Goal: Task Accomplishment & Management: Manage account settings

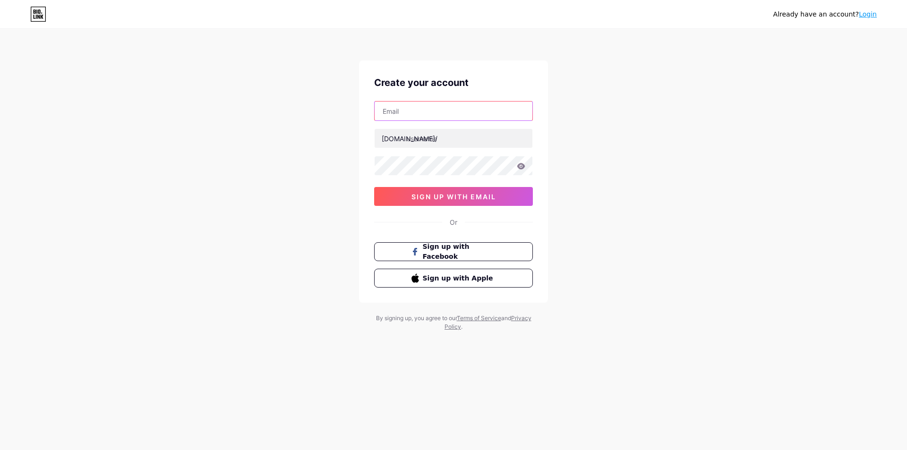
click at [381, 104] on input "text" at bounding box center [454, 111] width 158 height 19
paste input "[EMAIL_ADDRESS][DOMAIN_NAME]"
type input "[EMAIL_ADDRESS][DOMAIN_NAME]"
drag, startPoint x: 416, startPoint y: 111, endPoint x: 329, endPoint y: 101, distance: 87.5
click at [329, 101] on div "Already have an account? Login Create your account [EMAIL_ADDRESS][DOMAIN_NAME]…" at bounding box center [453, 180] width 907 height 361
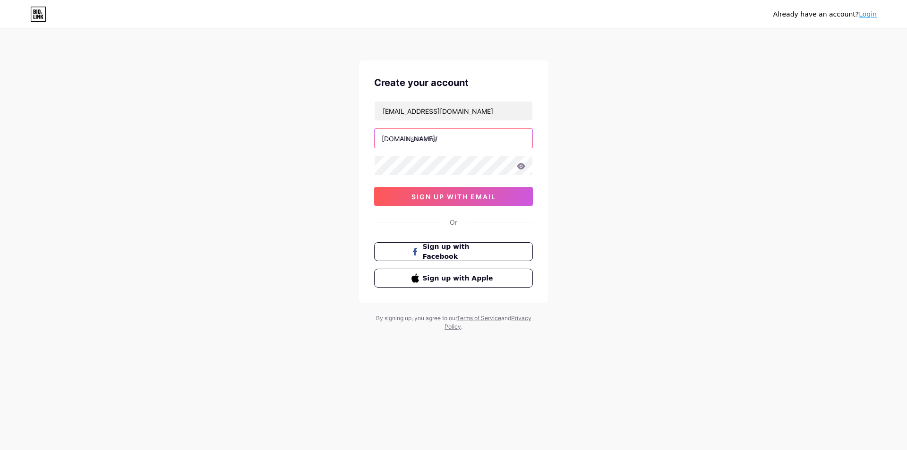
click at [457, 135] on input "text" at bounding box center [454, 138] width 158 height 19
paste input "xshackapp"
type input "xshackapp"
click at [460, 189] on button "sign up with email" at bounding box center [453, 196] width 159 height 19
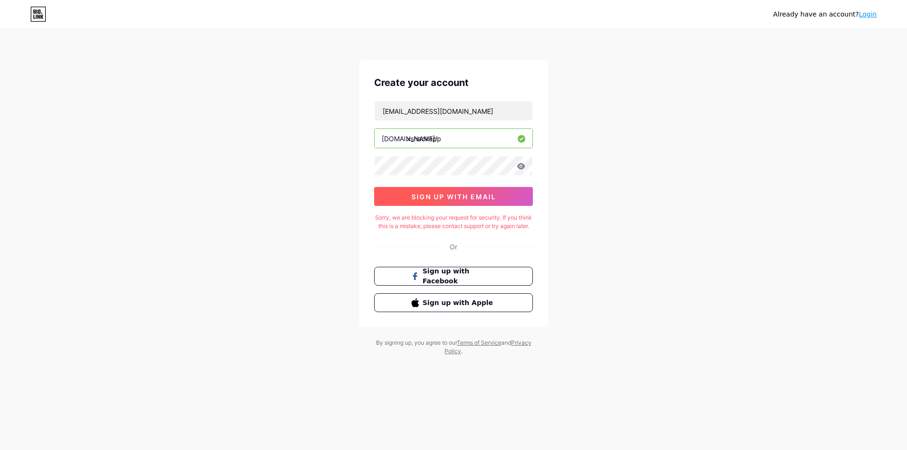
click at [472, 202] on button "sign up with email" at bounding box center [453, 196] width 159 height 19
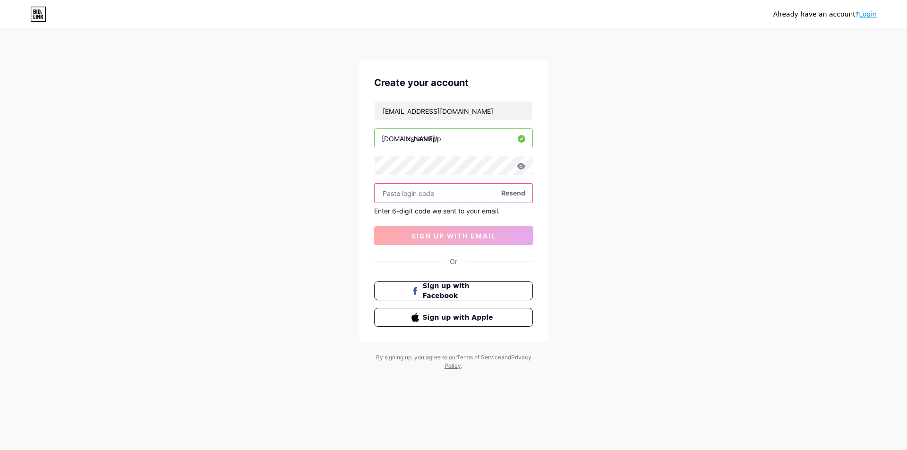
click at [445, 195] on input "text" at bounding box center [454, 193] width 158 height 19
paste input "170603"
type input "170603"
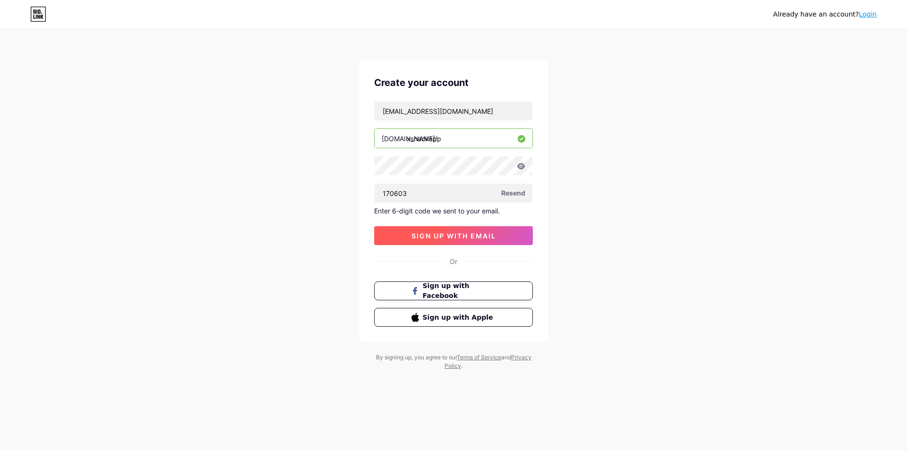
click at [447, 239] on span "sign up with email" at bounding box center [453, 236] width 85 height 8
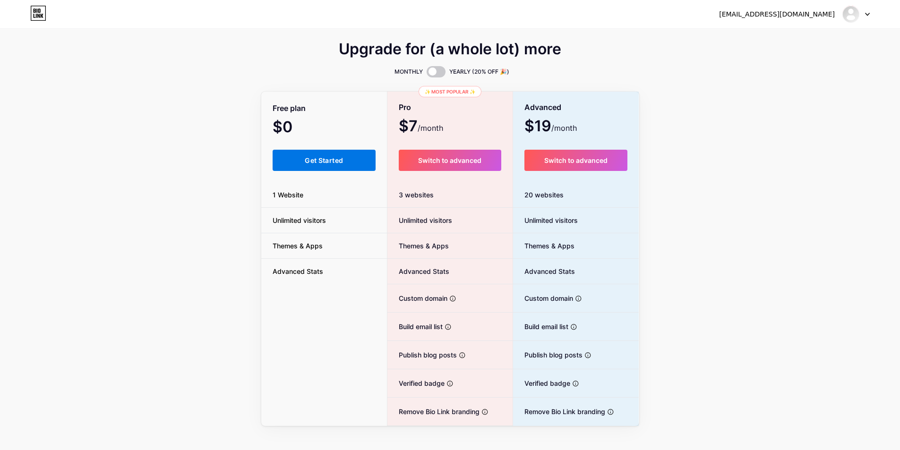
click at [313, 159] on span "Get Started" at bounding box center [324, 160] width 38 height 8
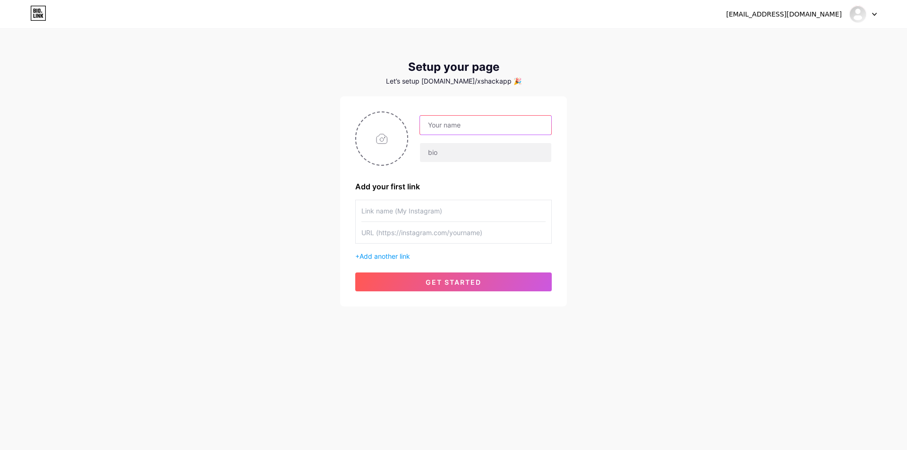
click at [480, 122] on input "text" at bounding box center [485, 125] width 131 height 19
paste input "[PERSON_NAME]"
type input "[PERSON_NAME]"
click at [390, 132] on input "file" at bounding box center [381, 138] width 51 height 52
type input "C:\fakepath\500.jpg"
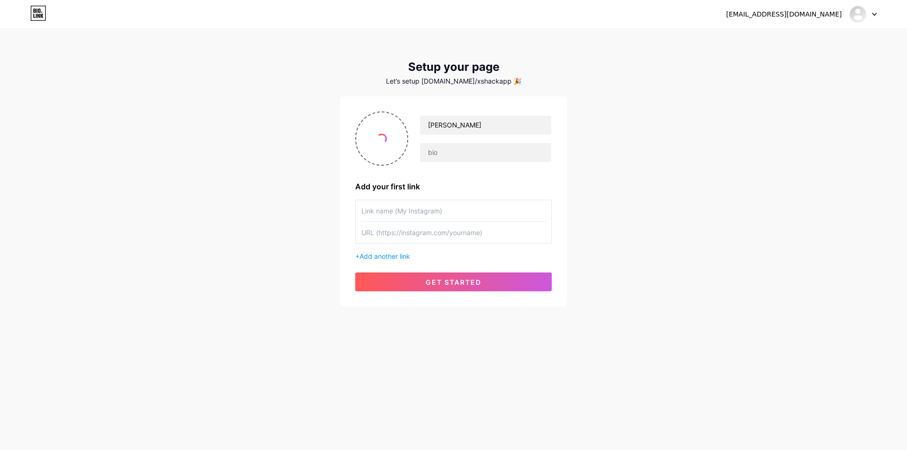
click at [419, 218] on input "text" at bounding box center [453, 210] width 184 height 21
paste input "[URL][DOMAIN_NAME]"
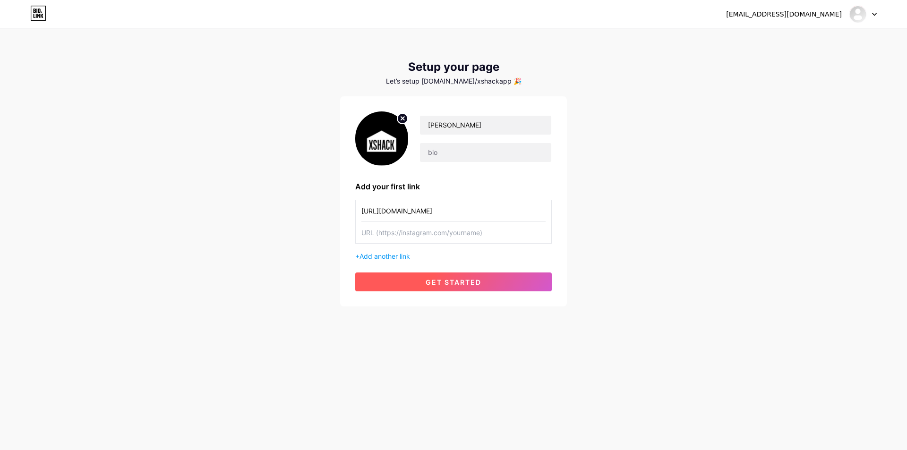
type input "[URL][DOMAIN_NAME]"
click at [421, 282] on button "get started" at bounding box center [453, 282] width 197 height 19
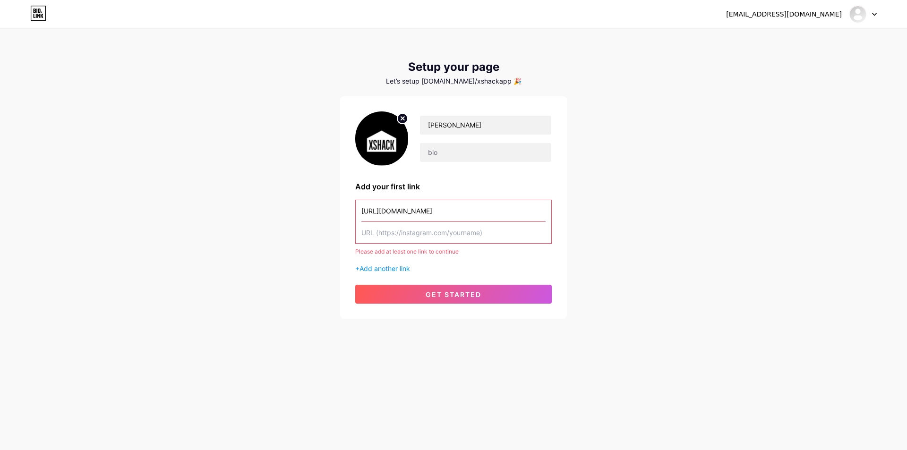
click at [408, 241] on input "text" at bounding box center [453, 232] width 184 height 21
paste input "[URL][DOMAIN_NAME]"
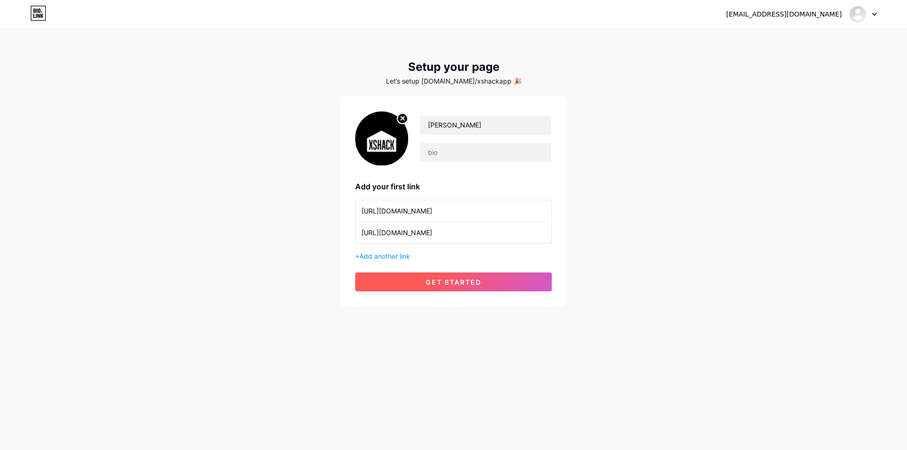
type input "[URL][DOMAIN_NAME]"
click at [413, 277] on button "get started" at bounding box center [453, 282] width 197 height 19
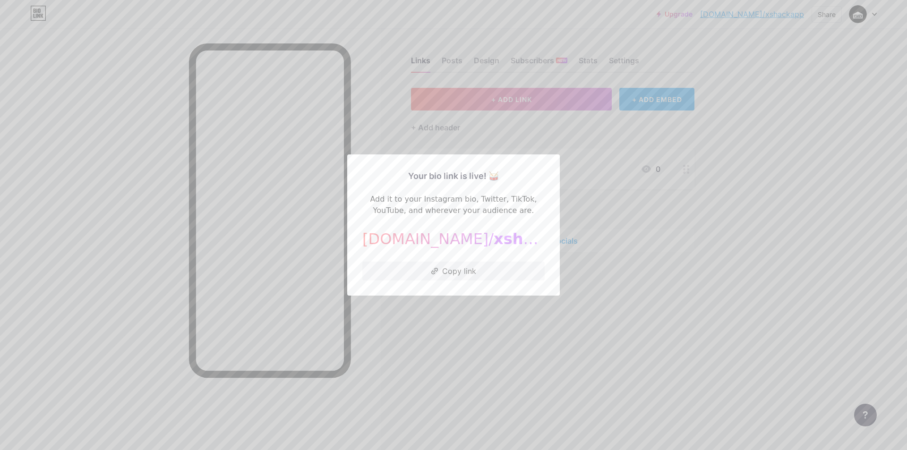
click at [690, 249] on div at bounding box center [453, 225] width 907 height 450
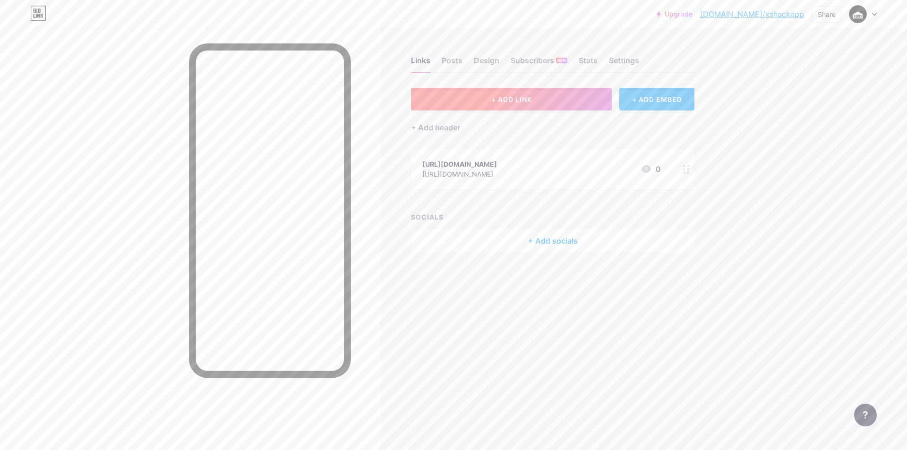
click at [506, 96] on span "+ ADD LINK" at bounding box center [511, 99] width 41 height 8
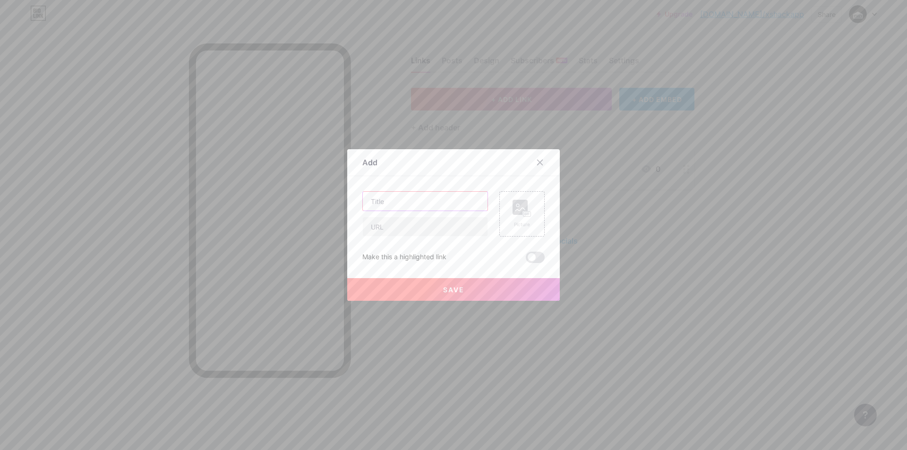
click at [423, 192] on input "text" at bounding box center [425, 201] width 125 height 19
click at [391, 199] on input "text" at bounding box center [425, 201] width 125 height 19
paste input "[URL][DOMAIN_NAME]"
type input "[URL][DOMAIN_NAME]"
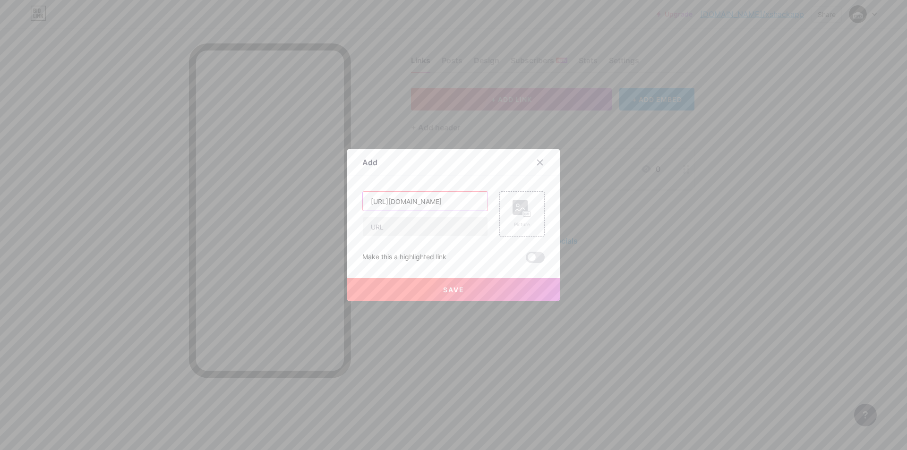
click at [396, 202] on input "[URL][DOMAIN_NAME]" at bounding box center [425, 201] width 125 height 19
click at [393, 217] on input "text" at bounding box center [425, 226] width 125 height 19
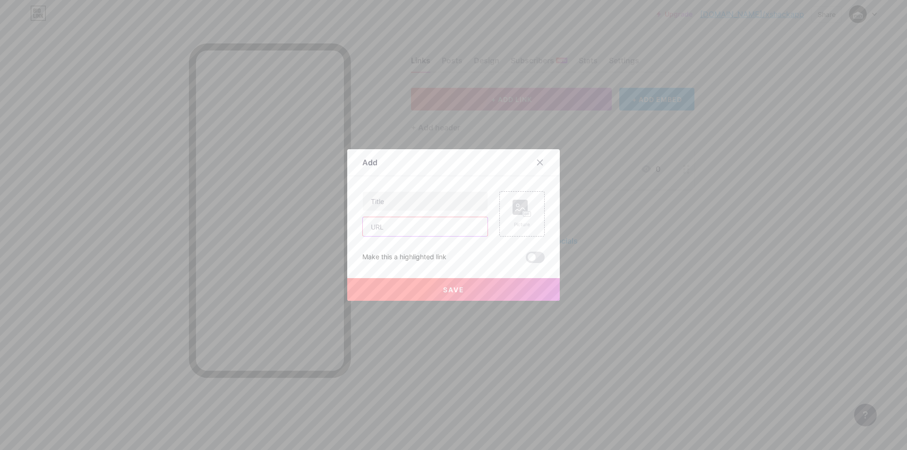
paste input "[URL][DOMAIN_NAME]"
type input "[URL][DOMAIN_NAME]"
click at [374, 197] on input "text" at bounding box center [425, 201] width 125 height 19
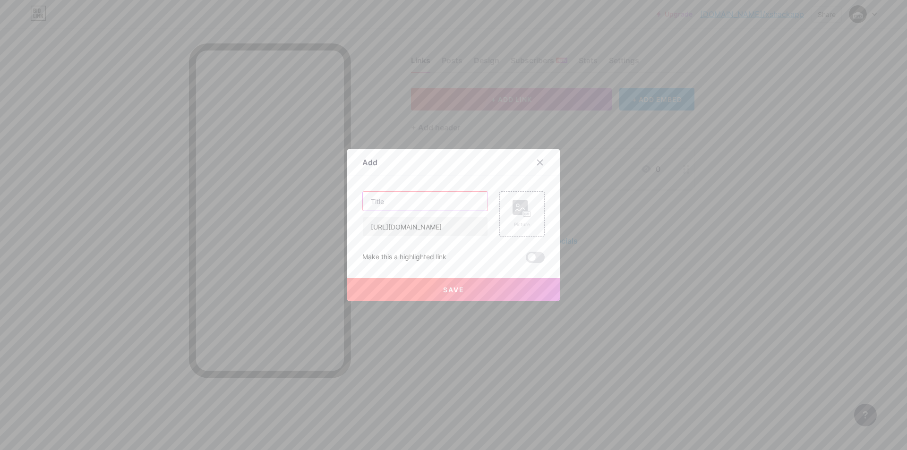
paste input "How to Use Super Boof for the Best Effects"
type input "How to Use Super Boof for the Best Effects"
click at [415, 291] on button "Save" at bounding box center [453, 289] width 213 height 23
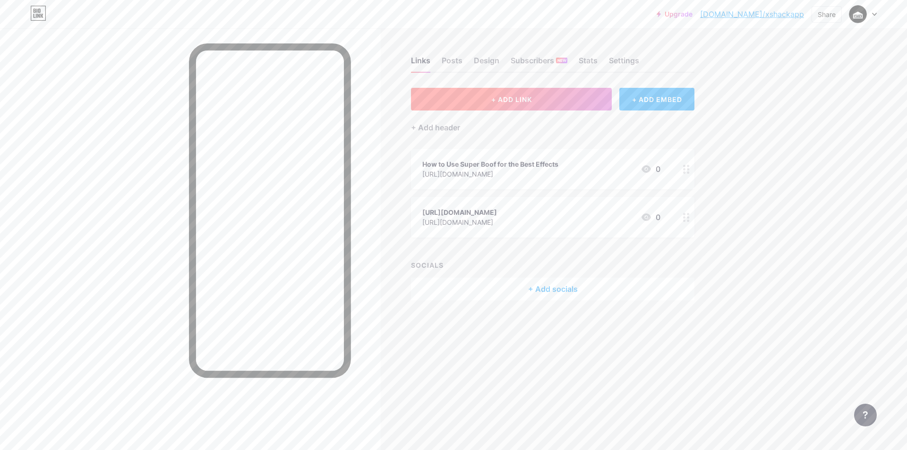
click at [475, 94] on button "+ ADD LINK" at bounding box center [511, 99] width 201 height 23
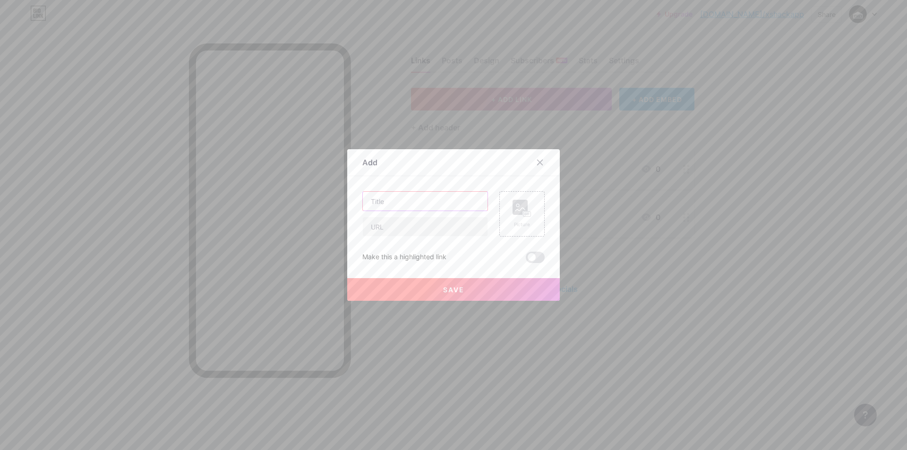
click at [382, 196] on input "text" at bounding box center [425, 201] width 125 height 19
paste input "Is Cannabutter Safe? What You Should Know"
type input "Is Cannabutter Safe? What You Should Know"
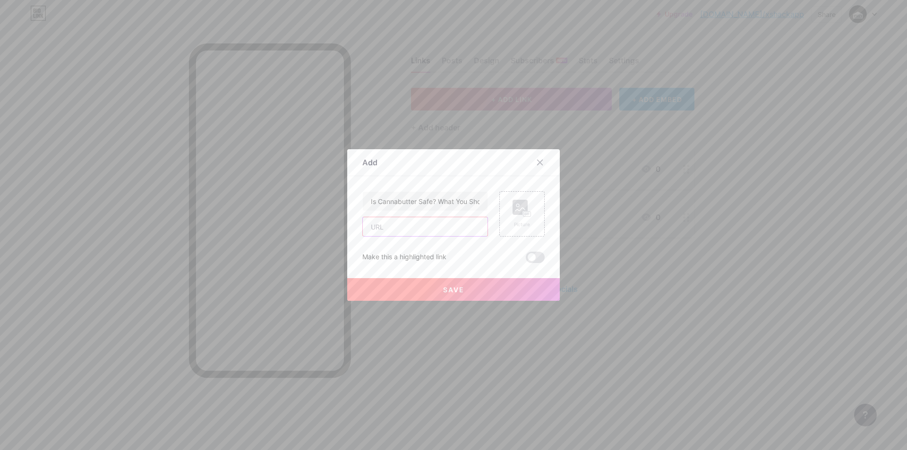
click at [403, 231] on input "text" at bounding box center [425, 226] width 125 height 19
paste input "[URL][DOMAIN_NAME]"
type input "[URL][DOMAIN_NAME]"
click at [419, 287] on button "Save" at bounding box center [453, 289] width 213 height 23
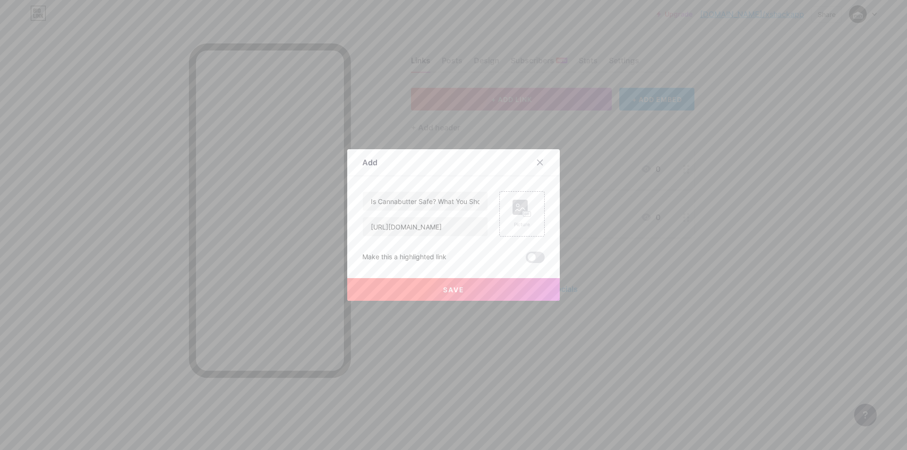
scroll to position [0, 0]
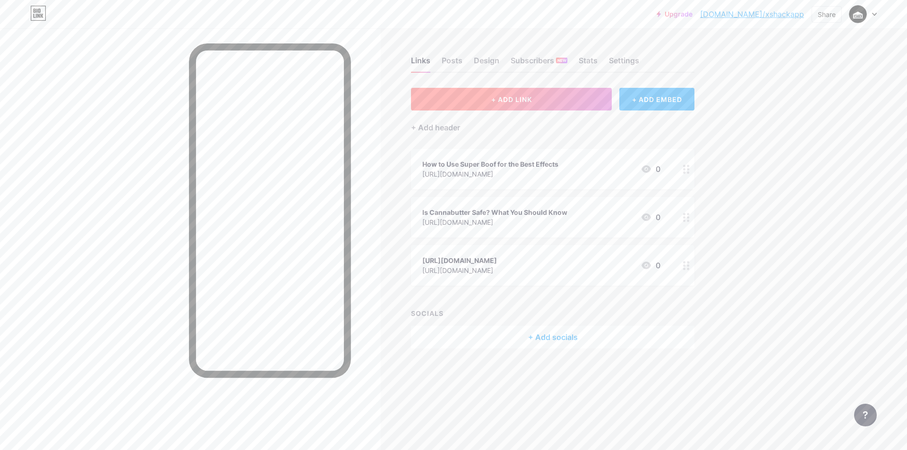
click at [497, 103] on span "+ ADD LINK" at bounding box center [511, 99] width 41 height 8
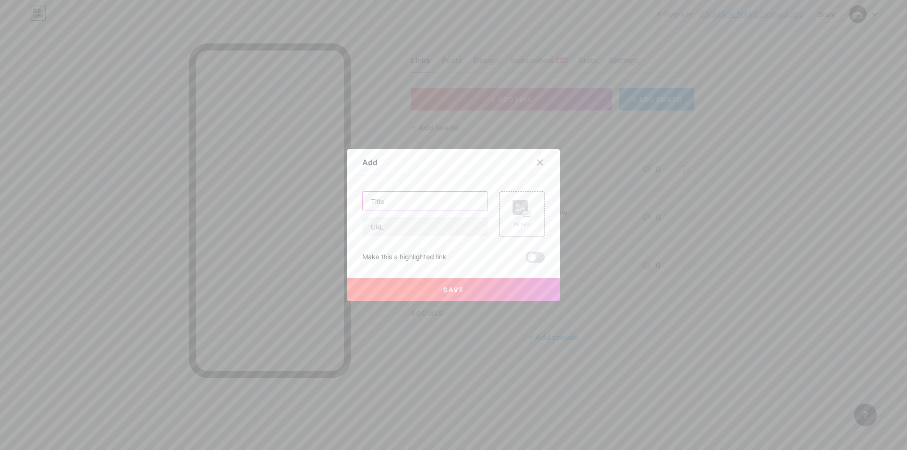
click at [388, 200] on input "text" at bounding box center [425, 201] width 125 height 19
paste input "How CBN Differs From THC and CBD"
type input "How CBN Differs From THC and CBD"
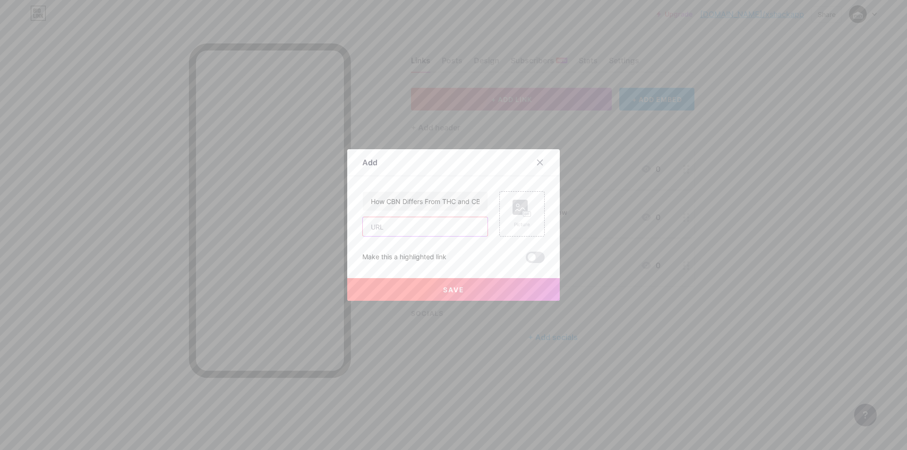
click at [413, 231] on input "text" at bounding box center [425, 226] width 125 height 19
paste input "[URL][DOMAIN_NAME]"
type input "[URL][DOMAIN_NAME]"
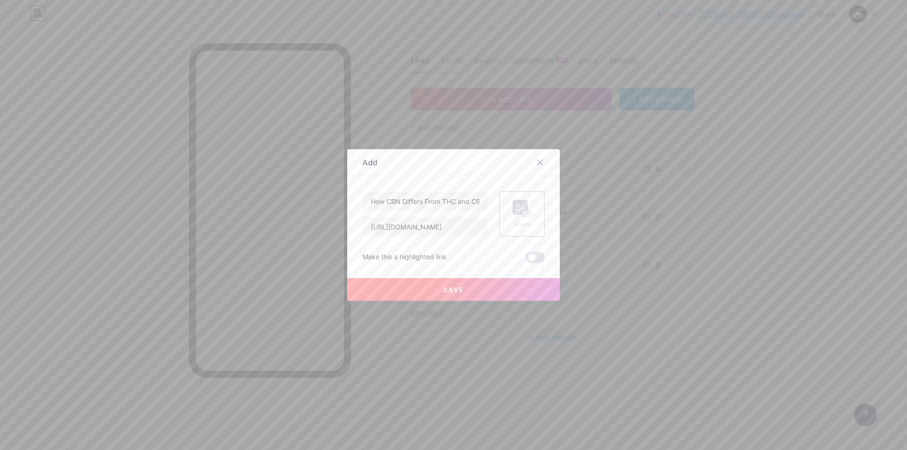
click at [415, 282] on button "Save" at bounding box center [453, 289] width 213 height 23
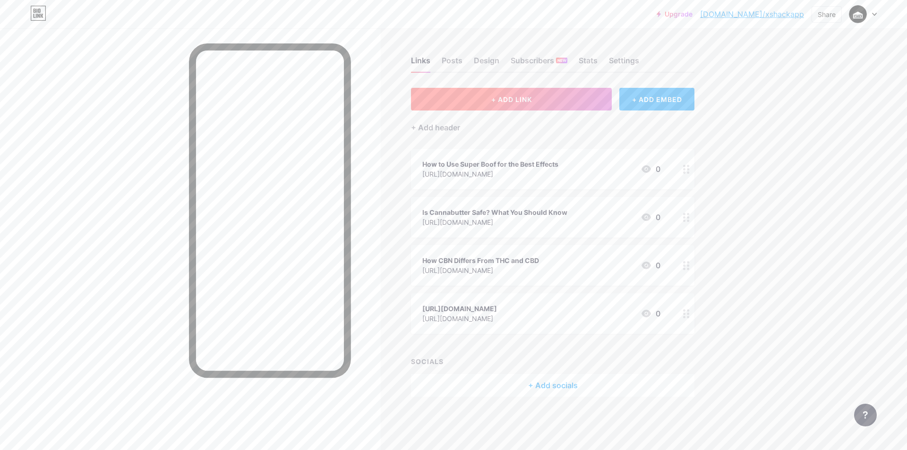
click at [461, 101] on button "+ ADD LINK" at bounding box center [511, 99] width 201 height 23
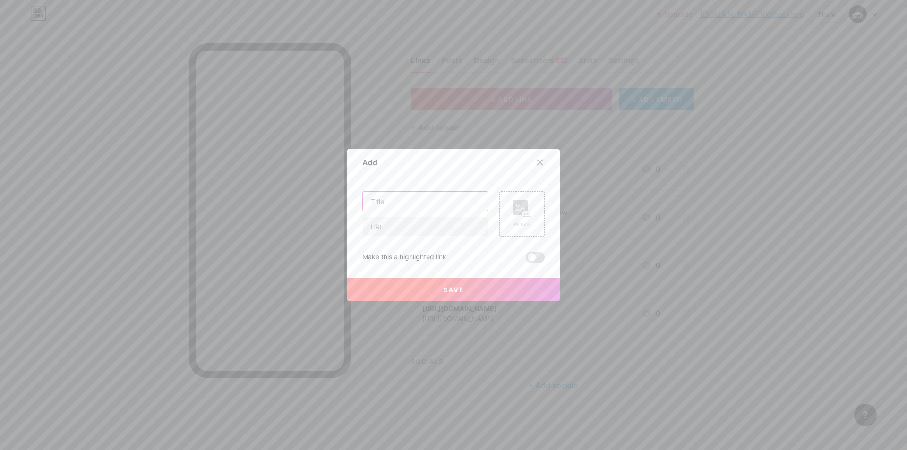
click at [406, 205] on input "text" at bounding box center [425, 201] width 125 height 19
paste input "Simple Steps to Convert Half Ounce to Grams"
type input "Simple Steps to Convert Half Ounce to Grams"
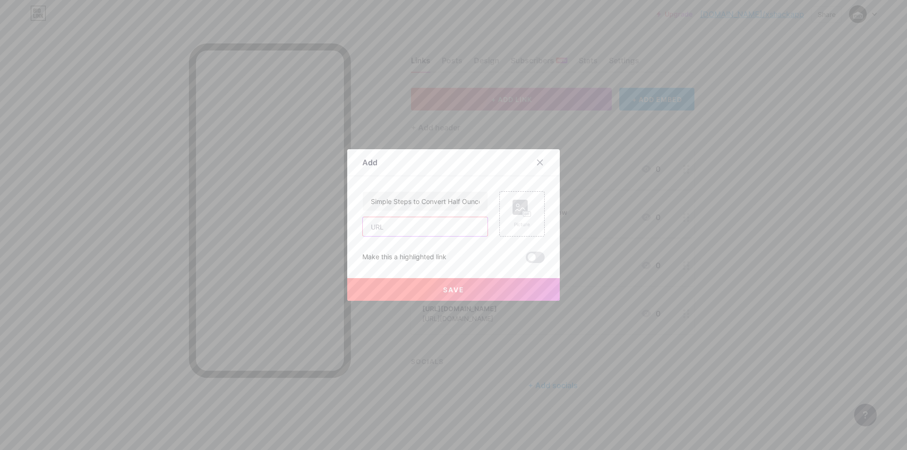
click at [422, 226] on input "text" at bounding box center [425, 226] width 125 height 19
paste input "[URL][DOMAIN_NAME]"
type input "[URL][DOMAIN_NAME]"
click at [412, 288] on button "Save" at bounding box center [453, 289] width 213 height 23
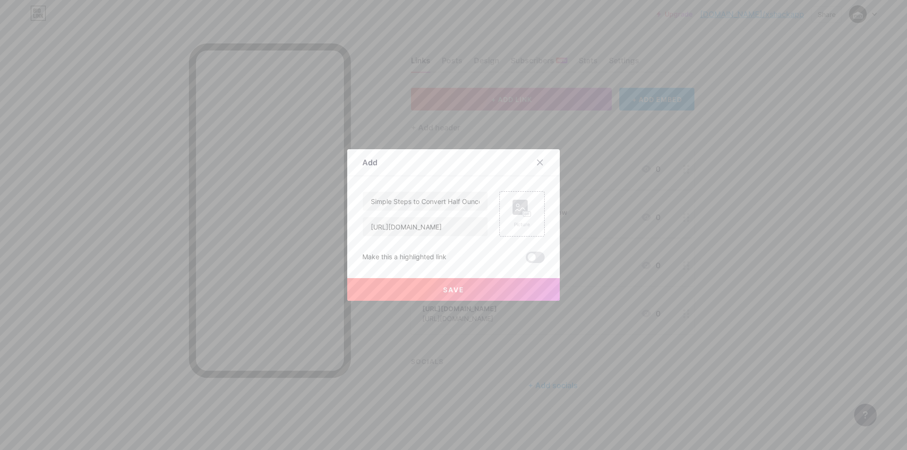
scroll to position [0, 0]
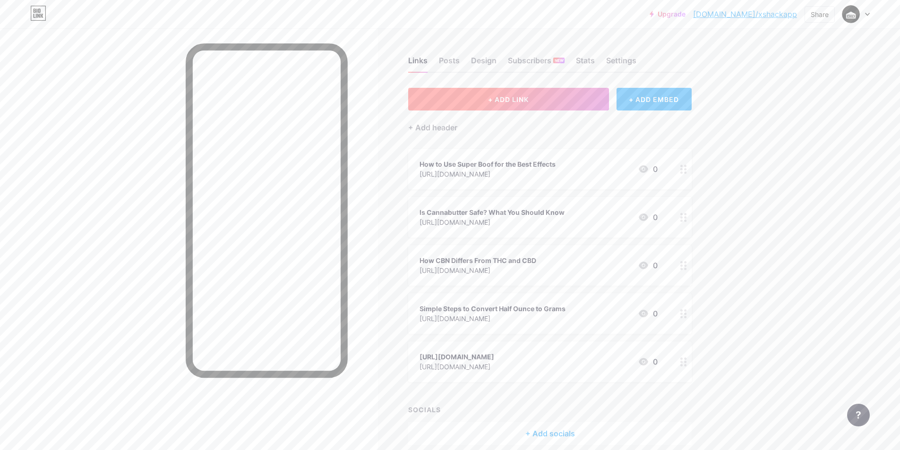
click at [464, 102] on button "+ ADD LINK" at bounding box center [508, 99] width 201 height 23
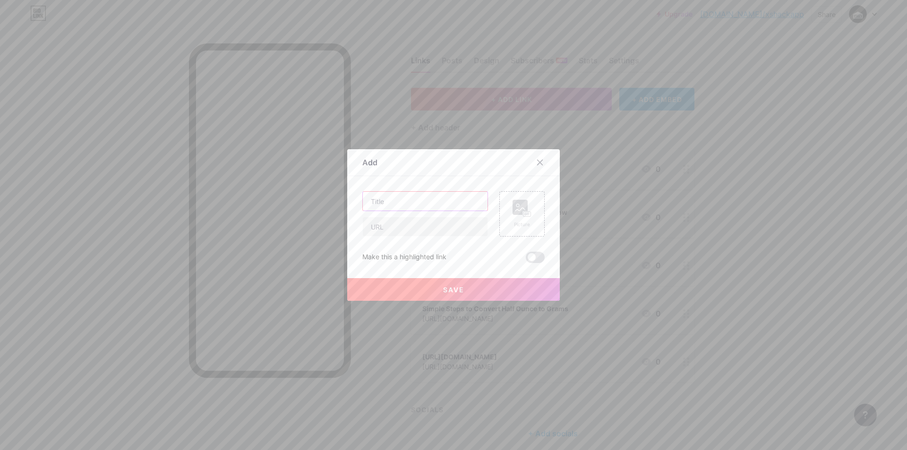
click at [403, 195] on input "text" at bounding box center [425, 201] width 125 height 19
paste input "Sample Specific Dispensary"
type input "Sample Specific Dispensary"
click at [383, 229] on input "text" at bounding box center [425, 226] width 125 height 19
paste input "[URL][DOMAIN_NAME]"
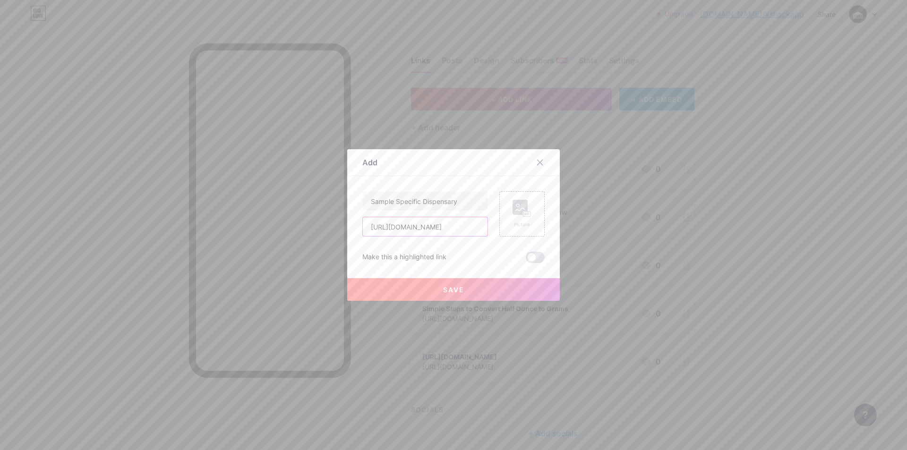
scroll to position [0, 89]
type input "[URL][DOMAIN_NAME]"
click at [399, 289] on button "Save" at bounding box center [453, 289] width 213 height 23
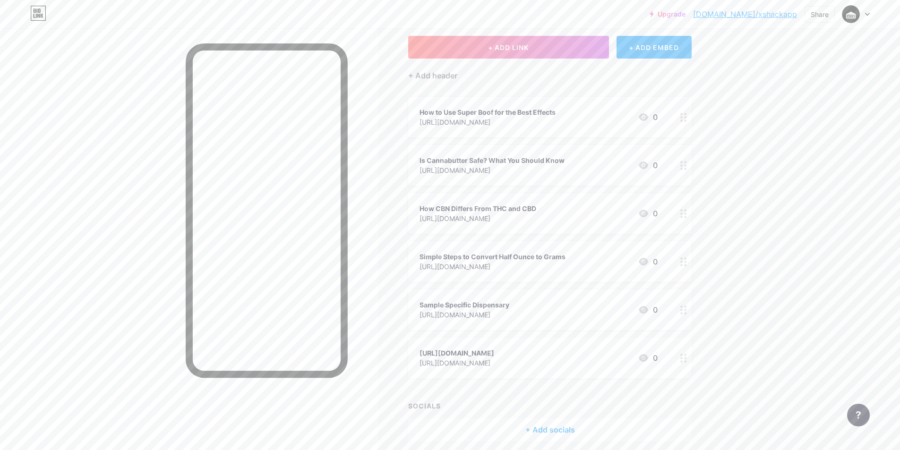
scroll to position [0, 0]
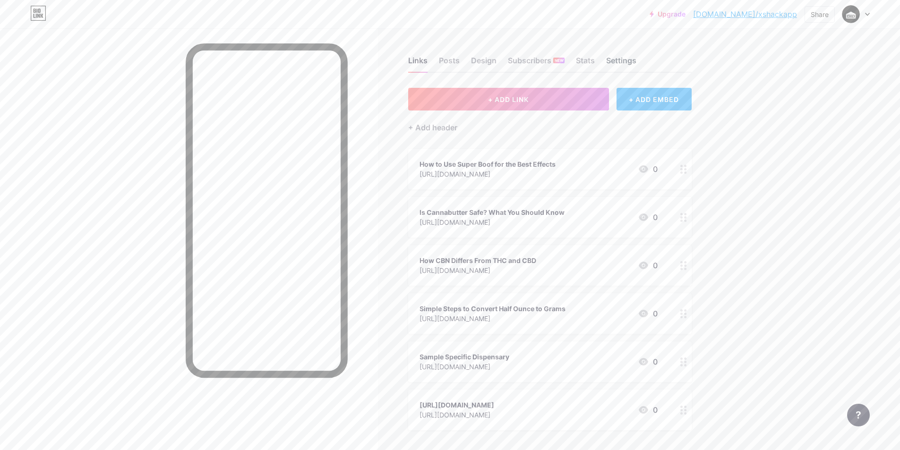
click at [626, 60] on div "Settings" at bounding box center [621, 63] width 30 height 17
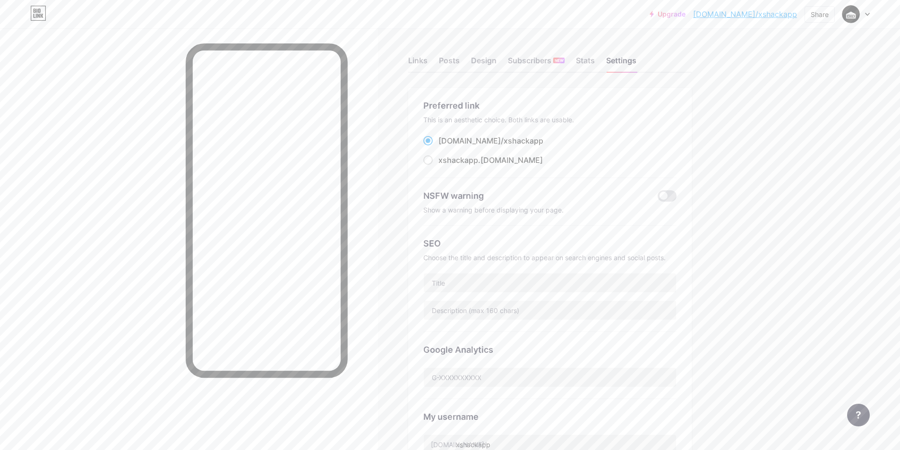
click at [504, 139] on span "xshackapp" at bounding box center [524, 140] width 40 height 9
click at [445, 146] on input "[DOMAIN_NAME]/ xshackapp" at bounding box center [441, 149] width 6 height 6
click at [504, 139] on span "xshackapp" at bounding box center [524, 140] width 40 height 9
click at [445, 146] on input "[DOMAIN_NAME]/ xshackapp" at bounding box center [441, 149] width 6 height 6
click at [504, 139] on span "xshackapp" at bounding box center [524, 140] width 40 height 9
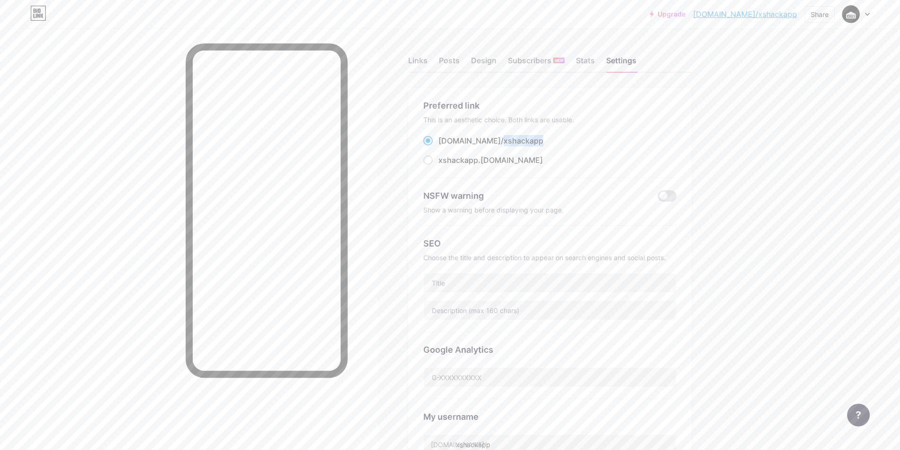
click at [445, 146] on input "[DOMAIN_NAME]/ xshackapp" at bounding box center [441, 149] width 6 height 6
drag, startPoint x: 445, startPoint y: 139, endPoint x: 541, endPoint y: 139, distance: 96.8
click at [541, 139] on div "[DOMAIN_NAME]/ xshackapp" at bounding box center [549, 141] width 253 height 12
click at [475, 135] on div "[DOMAIN_NAME]/ xshackapp" at bounding box center [490, 140] width 105 height 11
click at [445, 146] on input "[DOMAIN_NAME]/ xshackapp" at bounding box center [441, 149] width 6 height 6
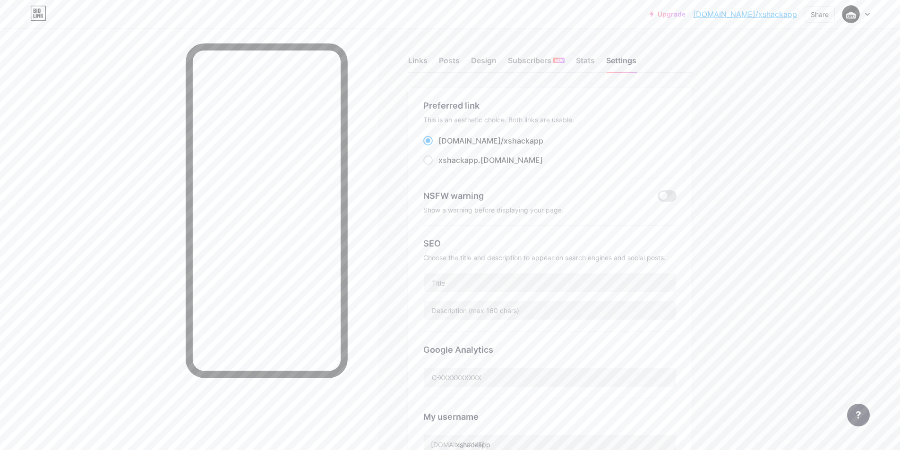
drag, startPoint x: 443, startPoint y: 140, endPoint x: 518, endPoint y: 149, distance: 75.7
click at [518, 149] on div "[DOMAIN_NAME]/ xshackapp xshackapp .[DOMAIN_NAME]" at bounding box center [549, 150] width 253 height 31
click at [506, 145] on div "[DOMAIN_NAME]/ xshackapp" at bounding box center [490, 140] width 105 height 11
click at [445, 146] on input "[DOMAIN_NAME]/ xshackapp" at bounding box center [441, 149] width 6 height 6
drag, startPoint x: 443, startPoint y: 137, endPoint x: 508, endPoint y: 138, distance: 65.2
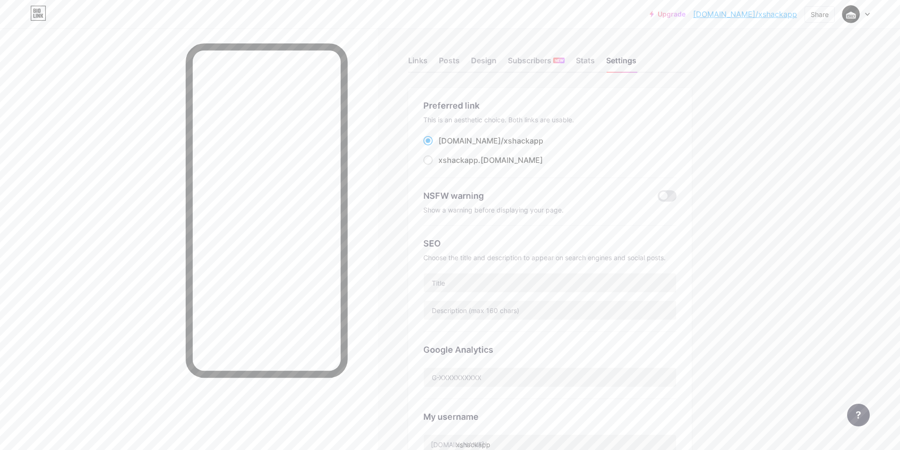
click at [508, 138] on div "[DOMAIN_NAME]/ xshackapp" at bounding box center [490, 140] width 105 height 11
copy div "[DOMAIN_NAME]/ xshackapp"
